Goal: Information Seeking & Learning: Learn about a topic

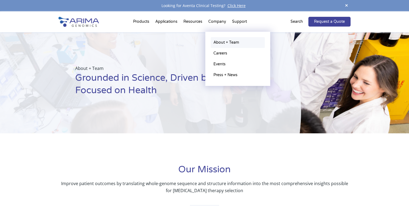
click at [220, 43] on link "About + Team" at bounding box center [238, 42] width 54 height 11
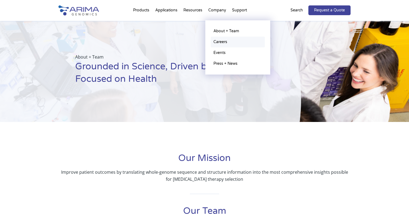
click at [219, 43] on link "Careers" at bounding box center [238, 42] width 54 height 11
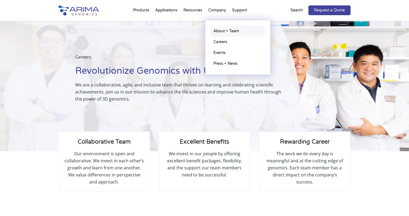
click at [218, 32] on link "About + Team" at bounding box center [238, 31] width 54 height 11
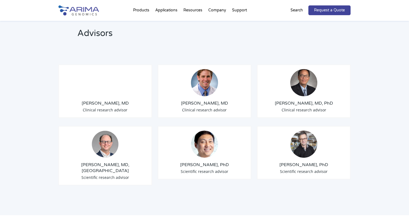
scroll to position [635, 0]
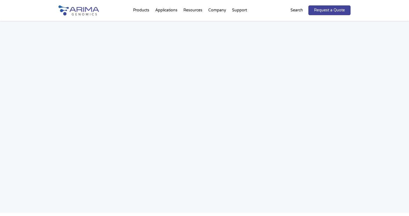
scroll to position [800, 0]
click at [156, 202] on div "Webinar: Hear More About the Benefits of Arima Hi-C for Your Research" at bounding box center [204, 82] width 409 height 258
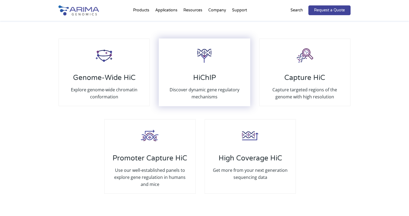
scroll to position [1018, 0]
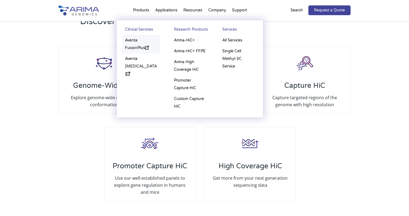
click at [135, 48] on link "Aventa FusionPlus" at bounding box center [141, 44] width 38 height 18
